Goal: Task Accomplishment & Management: Manage account settings

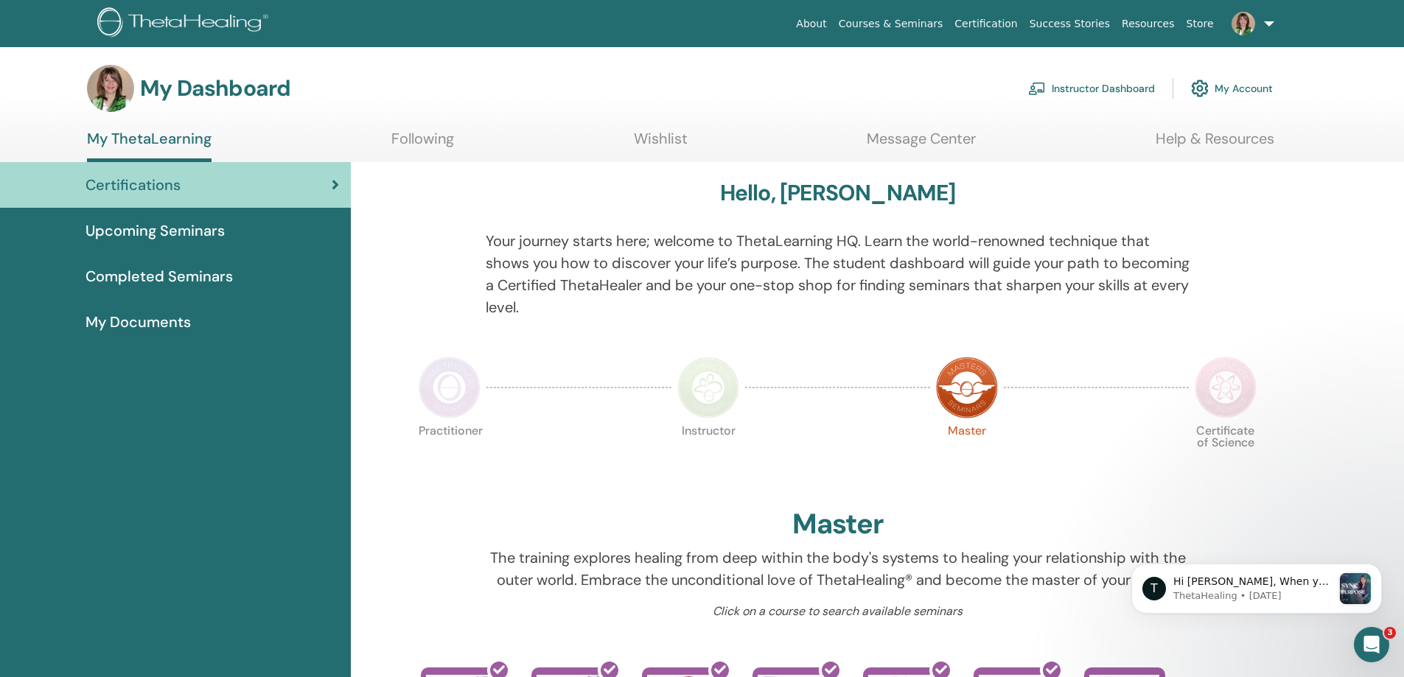
click at [1138, 83] on link "Instructor Dashboard" at bounding box center [1091, 88] width 127 height 32
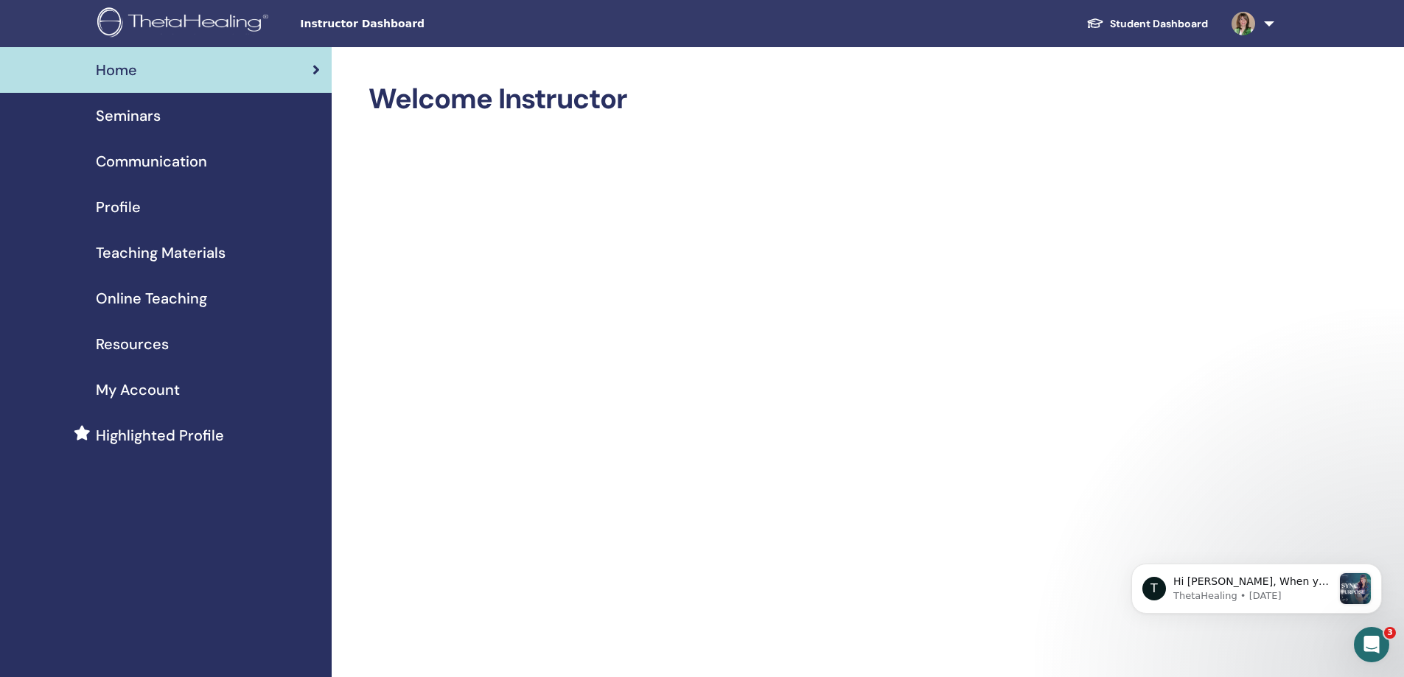
click at [145, 117] on span "Seminars" at bounding box center [128, 116] width 65 height 22
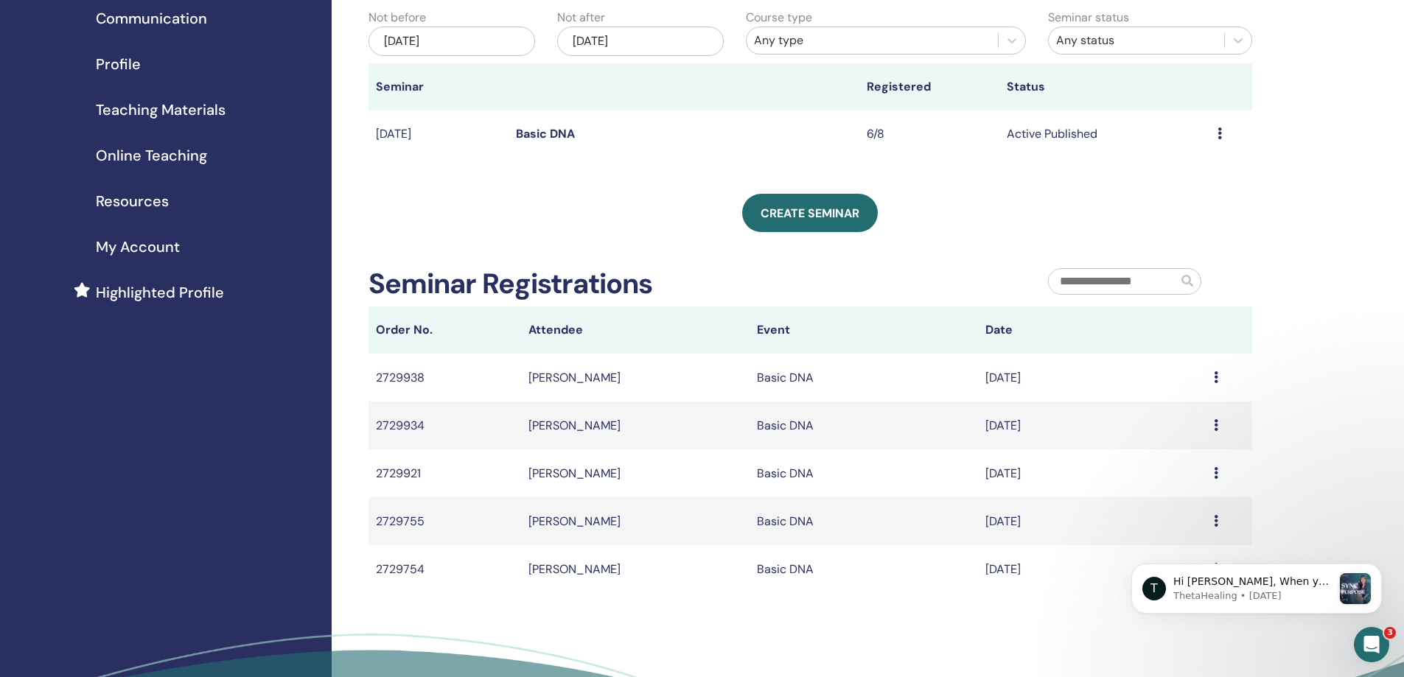
scroll to position [122, 0]
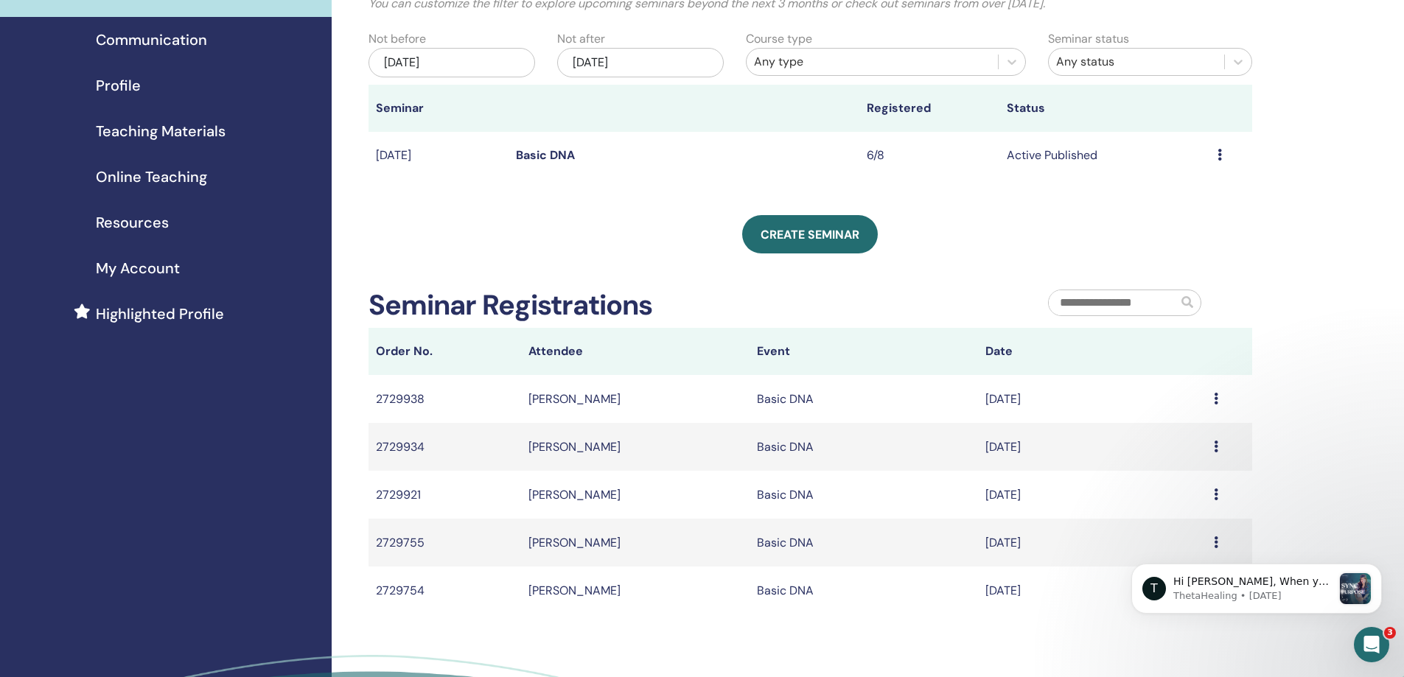
click at [1220, 153] on icon at bounding box center [1219, 155] width 4 height 12
click at [1191, 212] on link "Attendees" at bounding box center [1179, 209] width 56 height 15
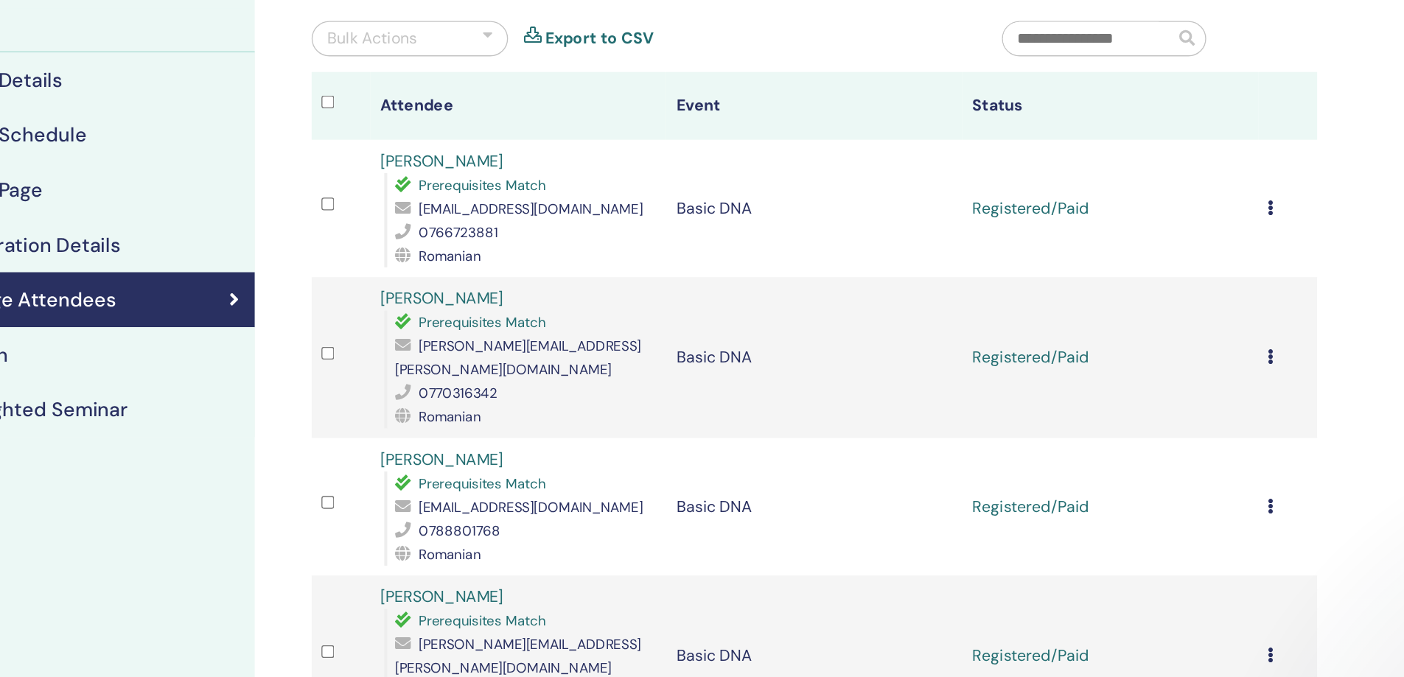
scroll to position [92, 0]
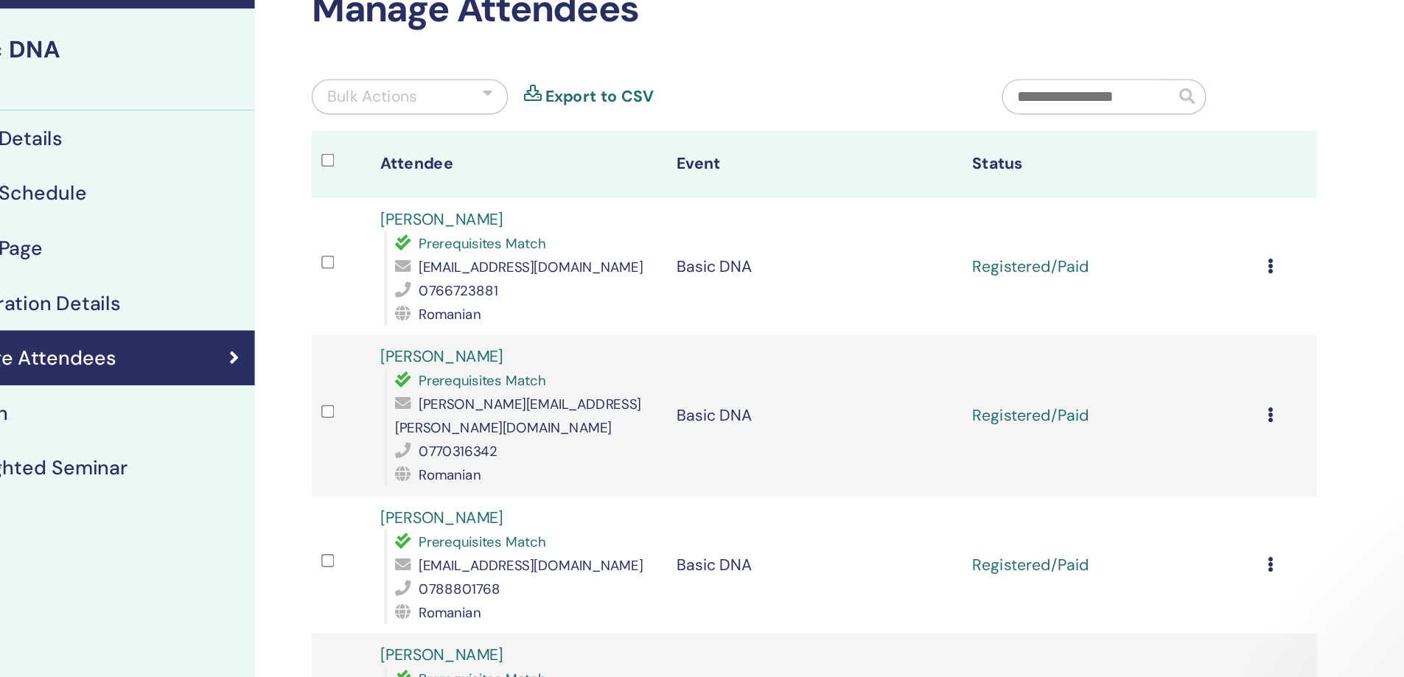
click at [1095, 197] on icon at bounding box center [1094, 200] width 4 height 12
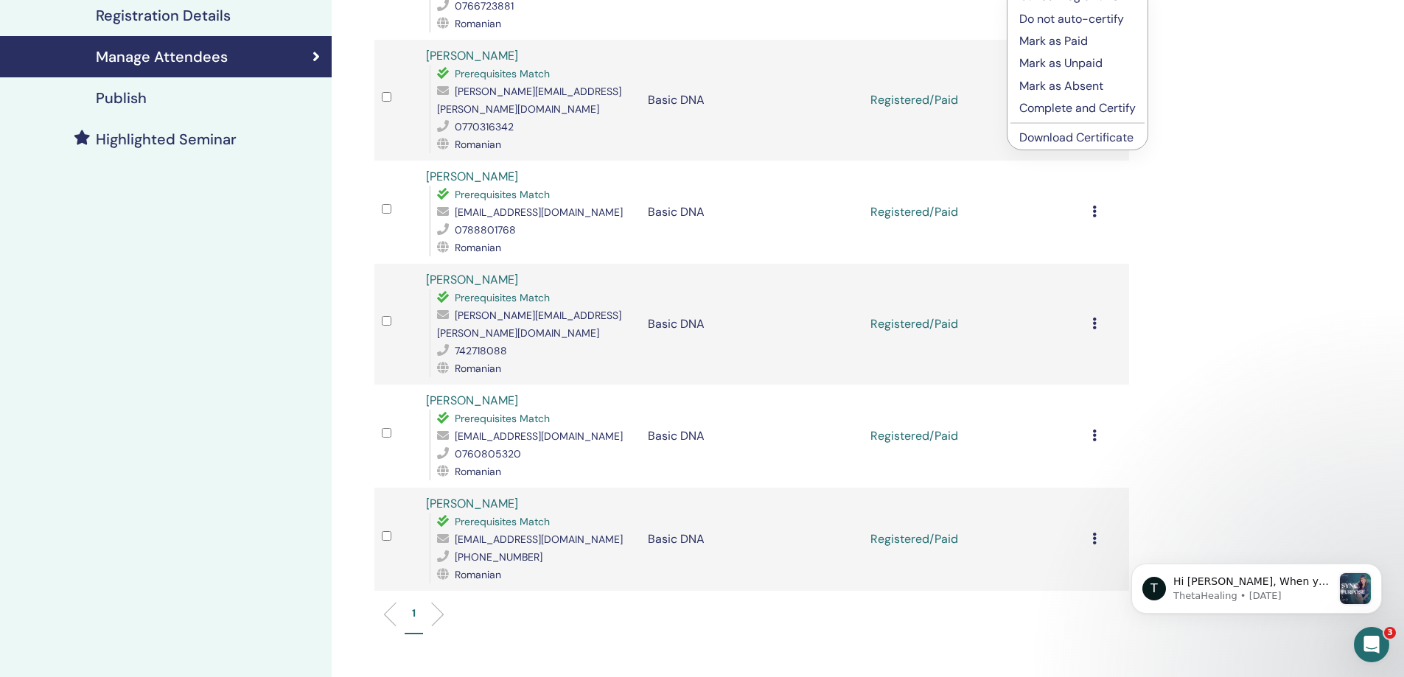
scroll to position [373, 0]
